Goal: Check status: Check status

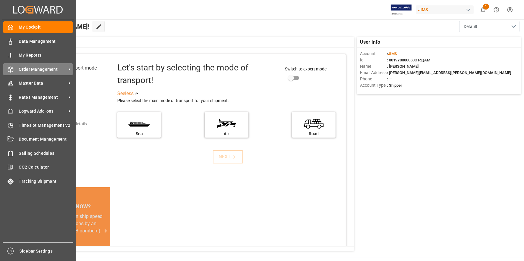
click at [30, 73] on span "Order Management" at bounding box center [43, 69] width 48 height 6
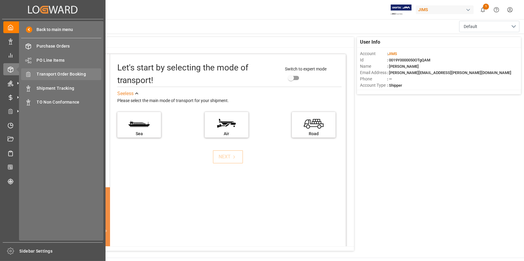
click at [68, 77] on span "Transport Order Booking" at bounding box center [69, 74] width 65 height 6
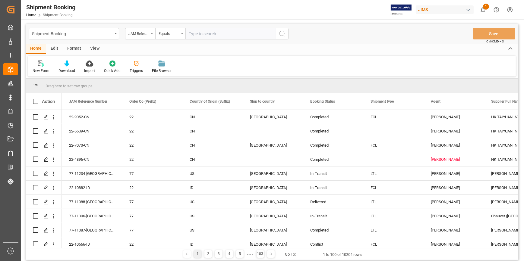
click at [194, 35] on input "text" at bounding box center [230, 33] width 90 height 11
type input "22-11351-[GEOGRAPHIC_DATA]"
click at [284, 35] on line "search button" at bounding box center [284, 35] width 1 height 1
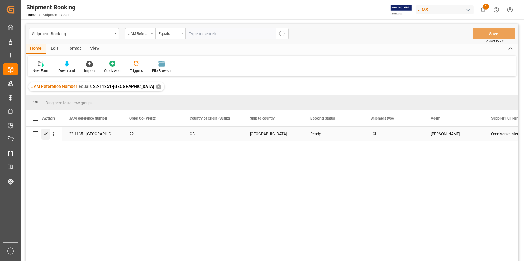
click at [46, 131] on div "Press SPACE to select this row." at bounding box center [45, 134] width 9 height 11
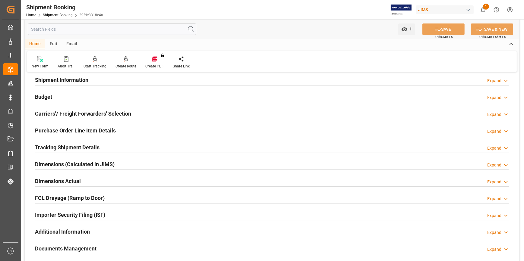
scroll to position [55, 0]
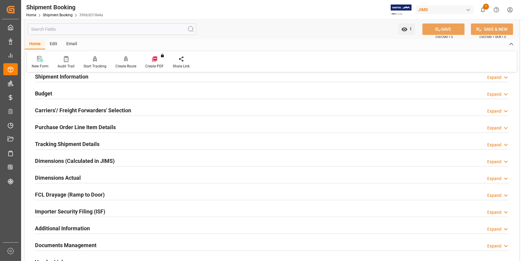
click at [74, 141] on h2 "Tracking Shipment Details" at bounding box center [67, 144] width 65 height 8
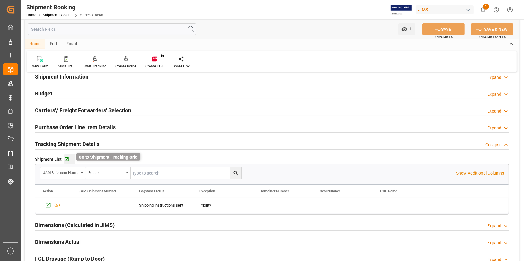
click at [68, 157] on icon "button" at bounding box center [66, 159] width 5 height 5
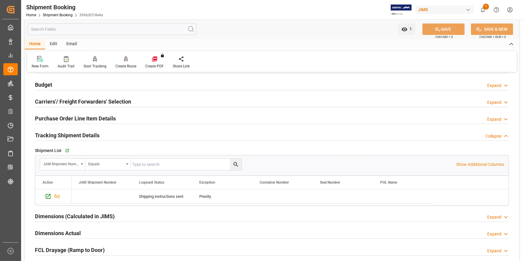
scroll to position [0, 0]
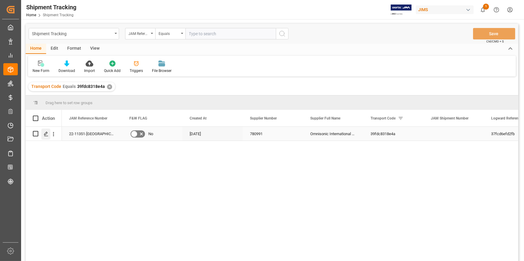
click at [48, 132] on icon "Press SPACE to select this row." at bounding box center [46, 134] width 5 height 5
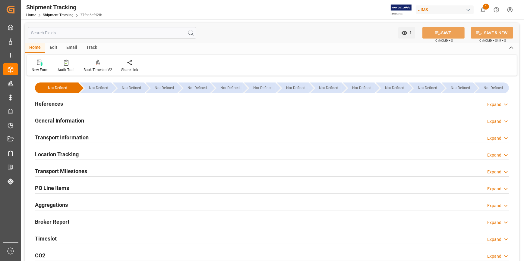
drag, startPoint x: 42, startPoint y: 106, endPoint x: 48, endPoint y: 106, distance: 5.5
click at [42, 106] on h2 "References" at bounding box center [49, 104] width 28 height 8
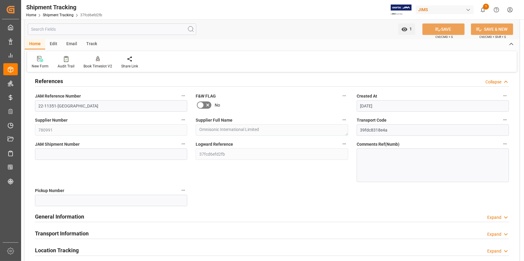
scroll to position [55, 0]
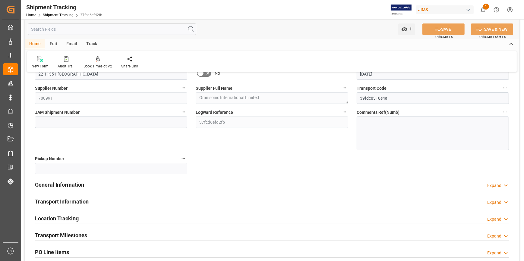
click at [68, 183] on h2 "General Information" at bounding box center [59, 185] width 49 height 8
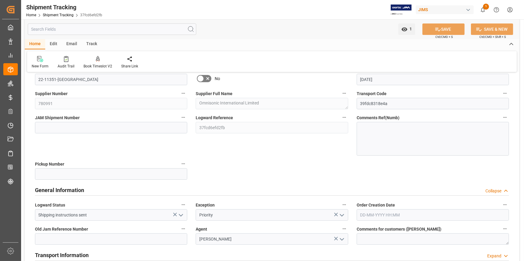
scroll to position [27, 0]
